Goal: Navigation & Orientation: Find specific page/section

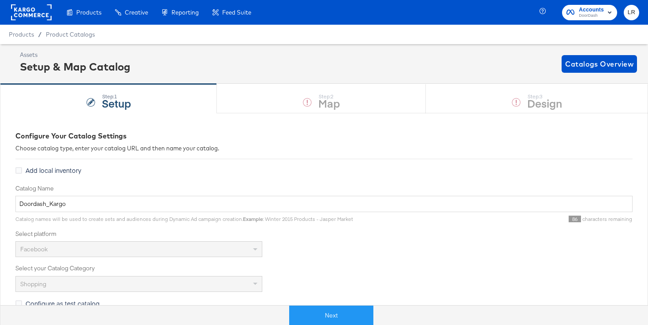
click at [10, 15] on div "Products Products Product Catalogs Enhance Your Product Catalog, Map Them to Pu…" at bounding box center [129, 12] width 258 height 25
click at [41, 11] on rect at bounding box center [31, 12] width 41 height 16
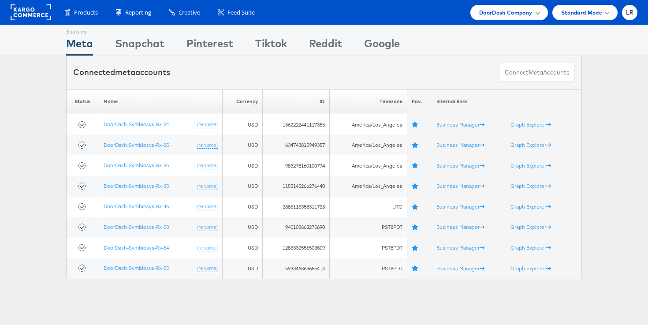
click at [520, 18] on div "DoorDash Company" at bounding box center [510, 12] width 78 height 15
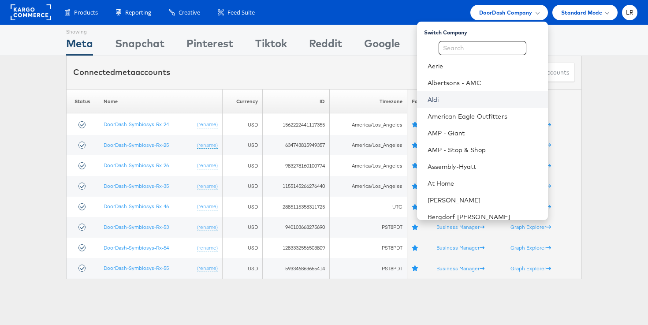
click at [457, 103] on link "Aldi" at bounding box center [484, 99] width 113 height 9
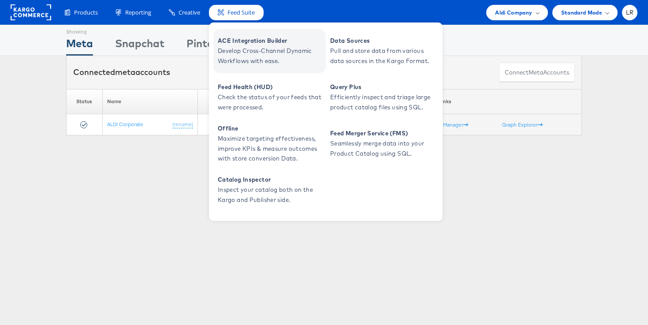
click at [241, 60] on span "Develop Cross-Channel Dynamic Workflows with ease." at bounding box center [271, 56] width 106 height 20
